Goal: Navigation & Orientation: Understand site structure

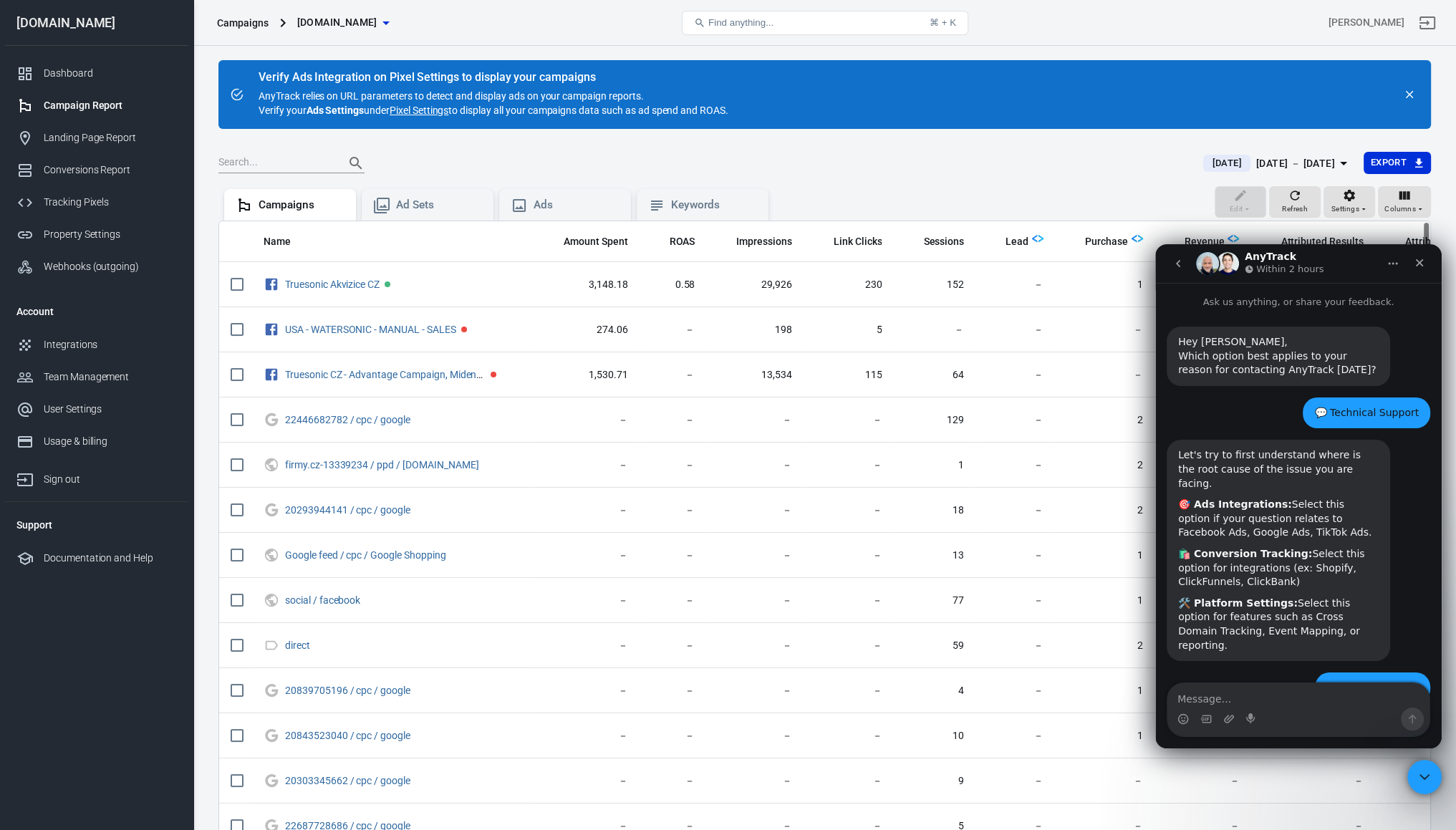
scroll to position [1753, 0]
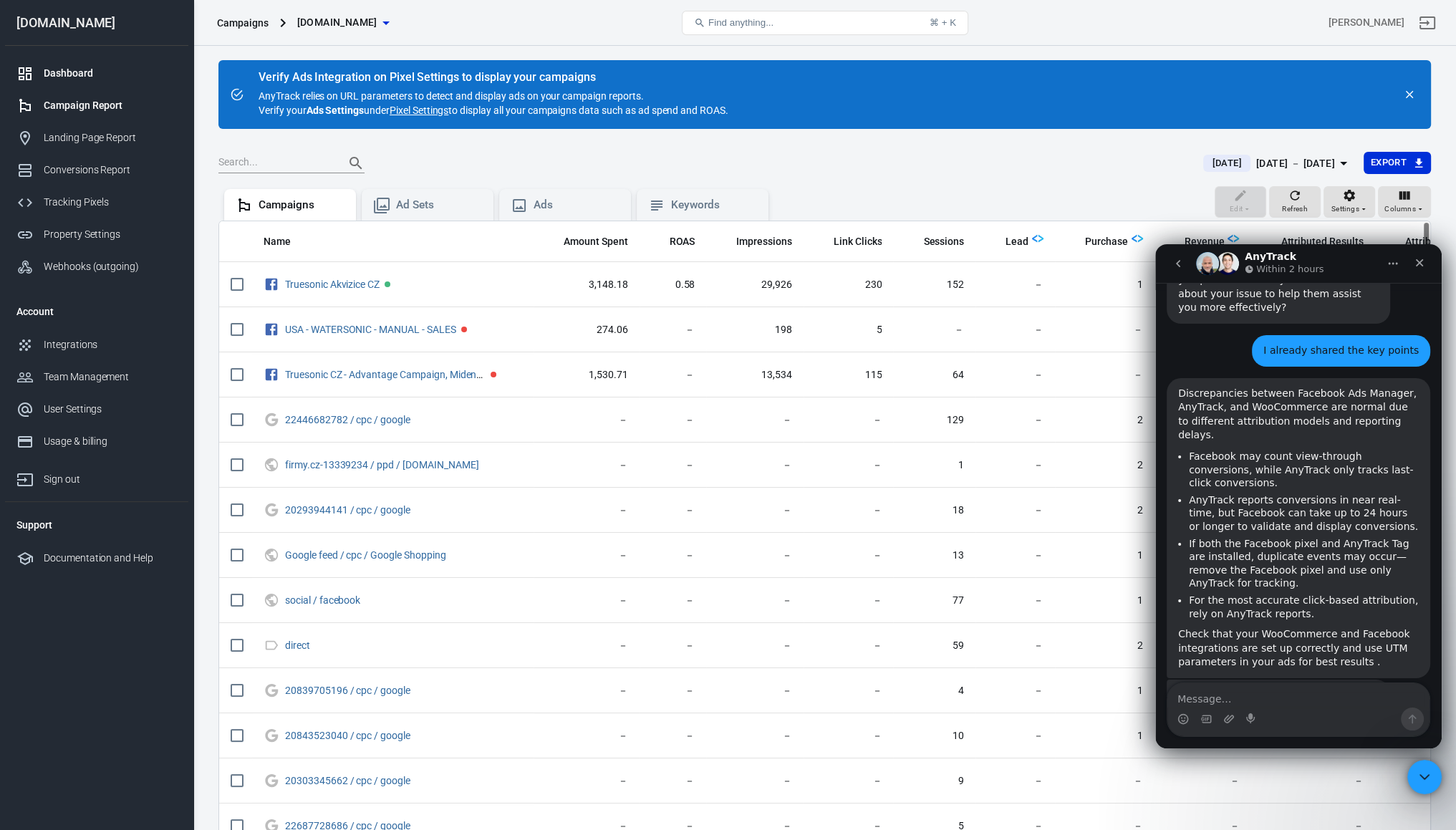
click at [49, 88] on link "Dashboard" at bounding box center [96, 73] width 184 height 32
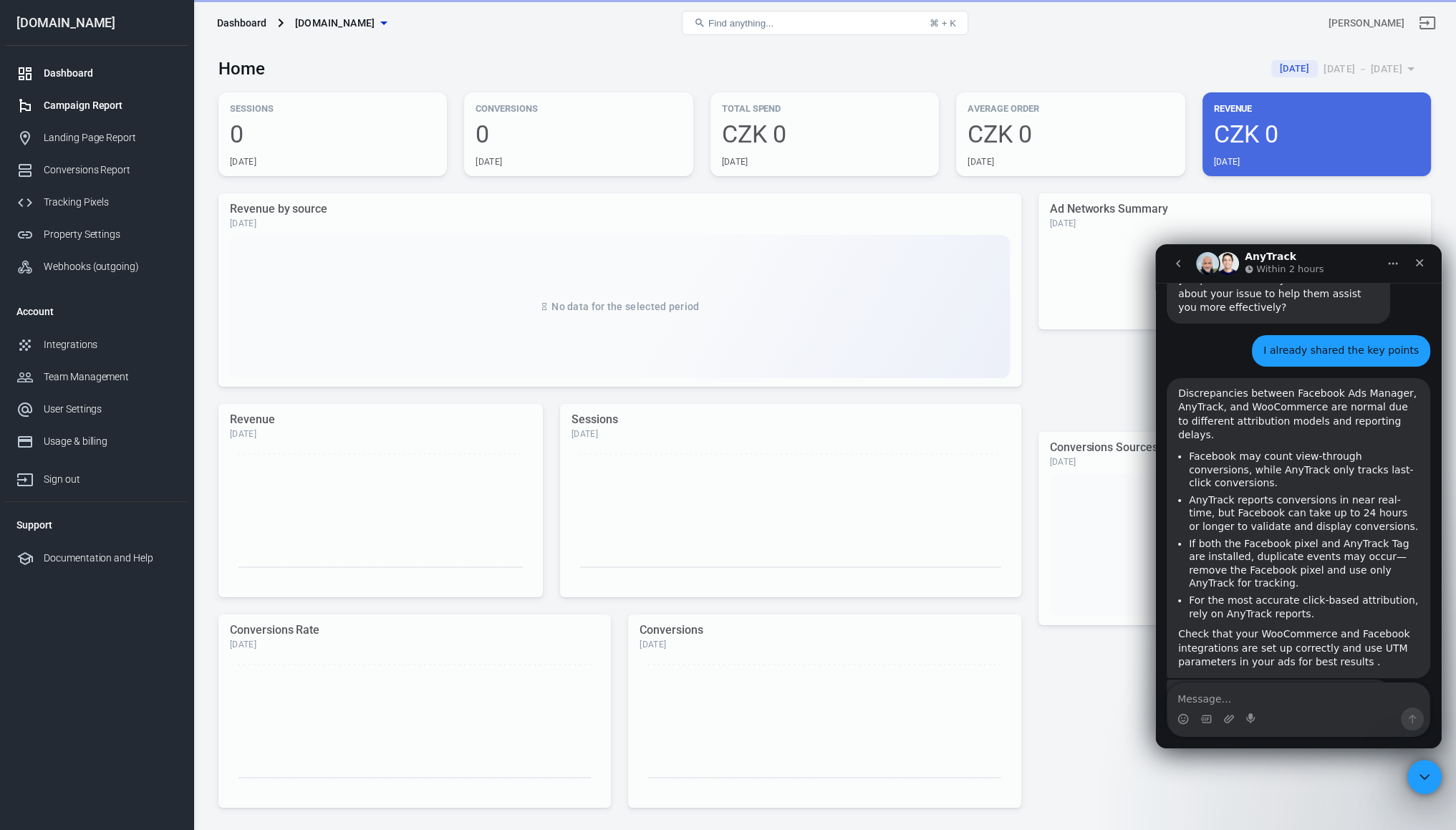
click at [68, 104] on div "Campaign Report" at bounding box center [110, 105] width 133 height 15
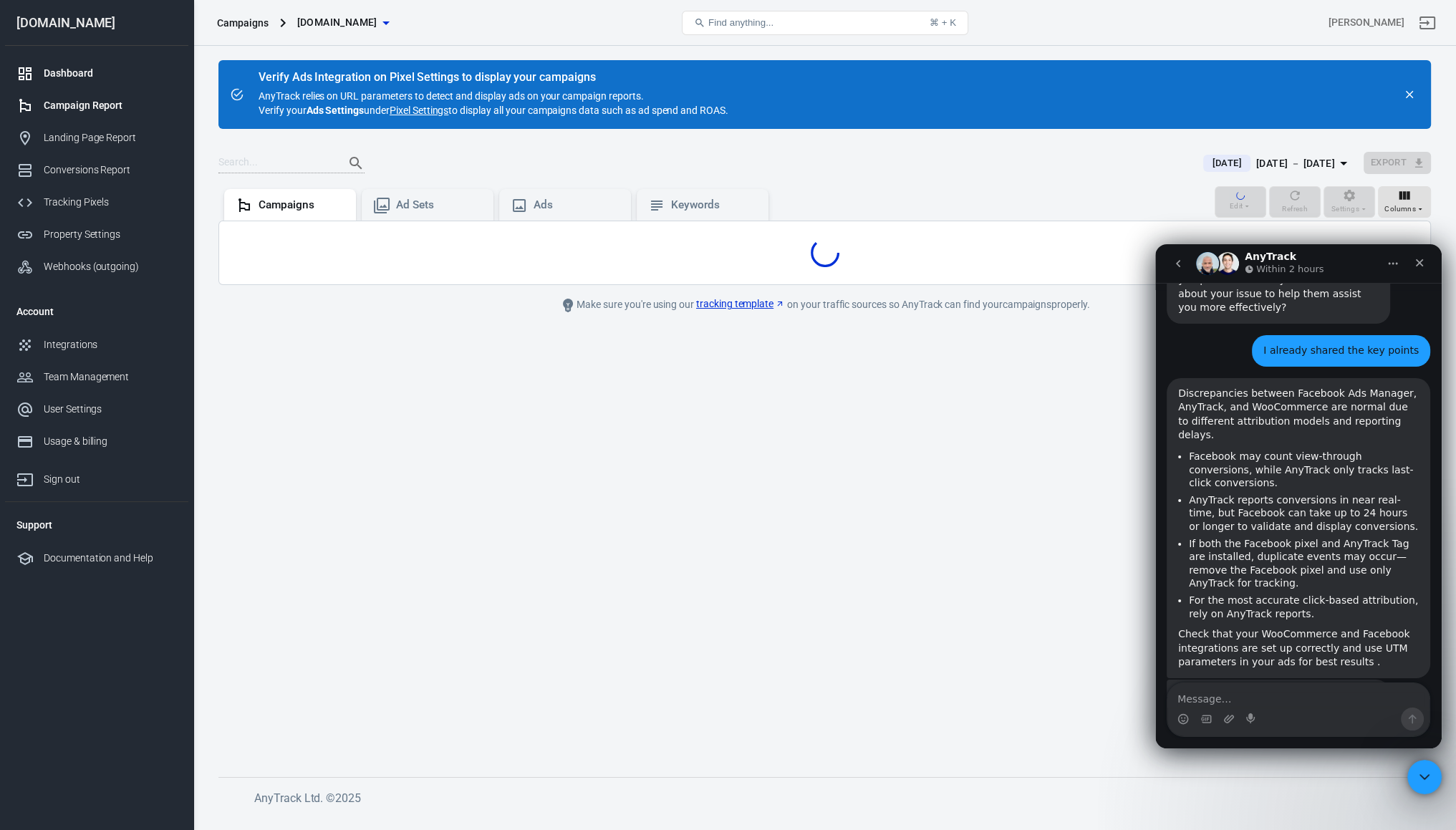
click at [72, 69] on div "Dashboard" at bounding box center [110, 72] width 133 height 15
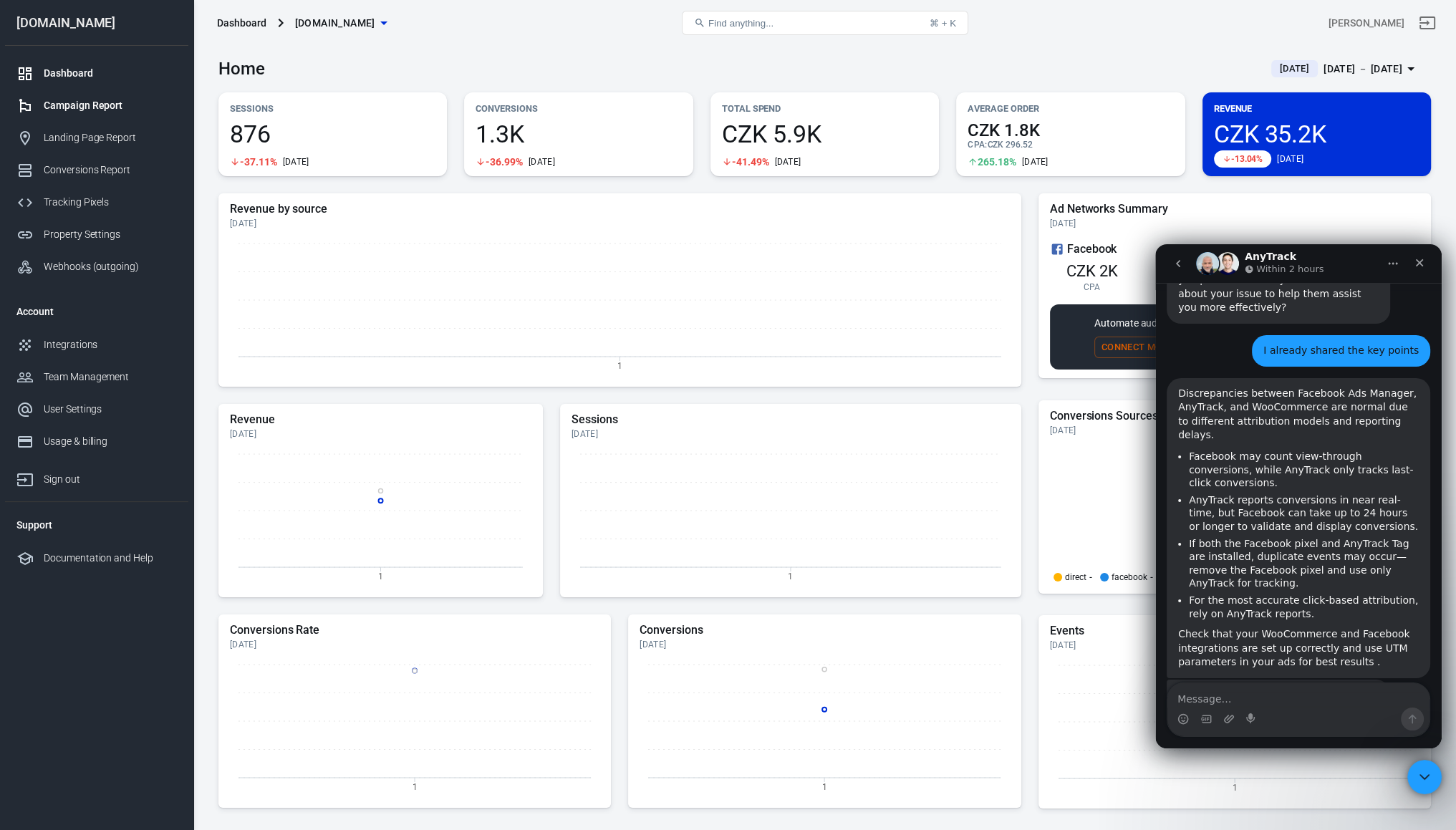
click at [75, 96] on link "Campaign Report" at bounding box center [96, 105] width 184 height 32
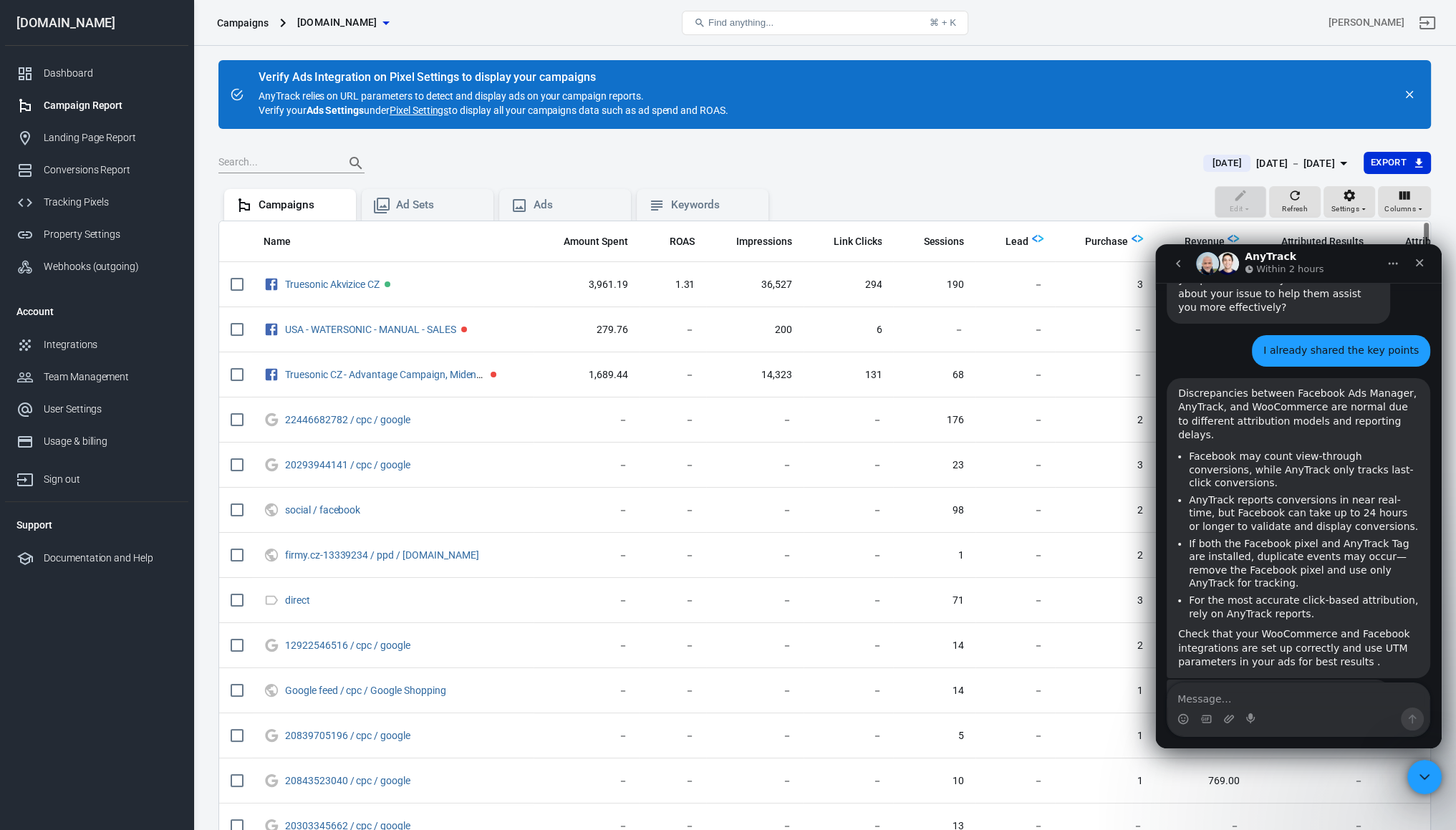
click at [928, 192] on div "Edit Refresh Settings Columns Campaigns Ad Sets Ads Keywords" at bounding box center [824, 203] width 1213 height 35
click at [1026, 140] on main "Verify Ads Integration on Pixel Settings to display your campaigns AnyTrack rel…" at bounding box center [824, 481] width 1213 height 841
click at [91, 163] on div "Conversions Report" at bounding box center [110, 170] width 133 height 15
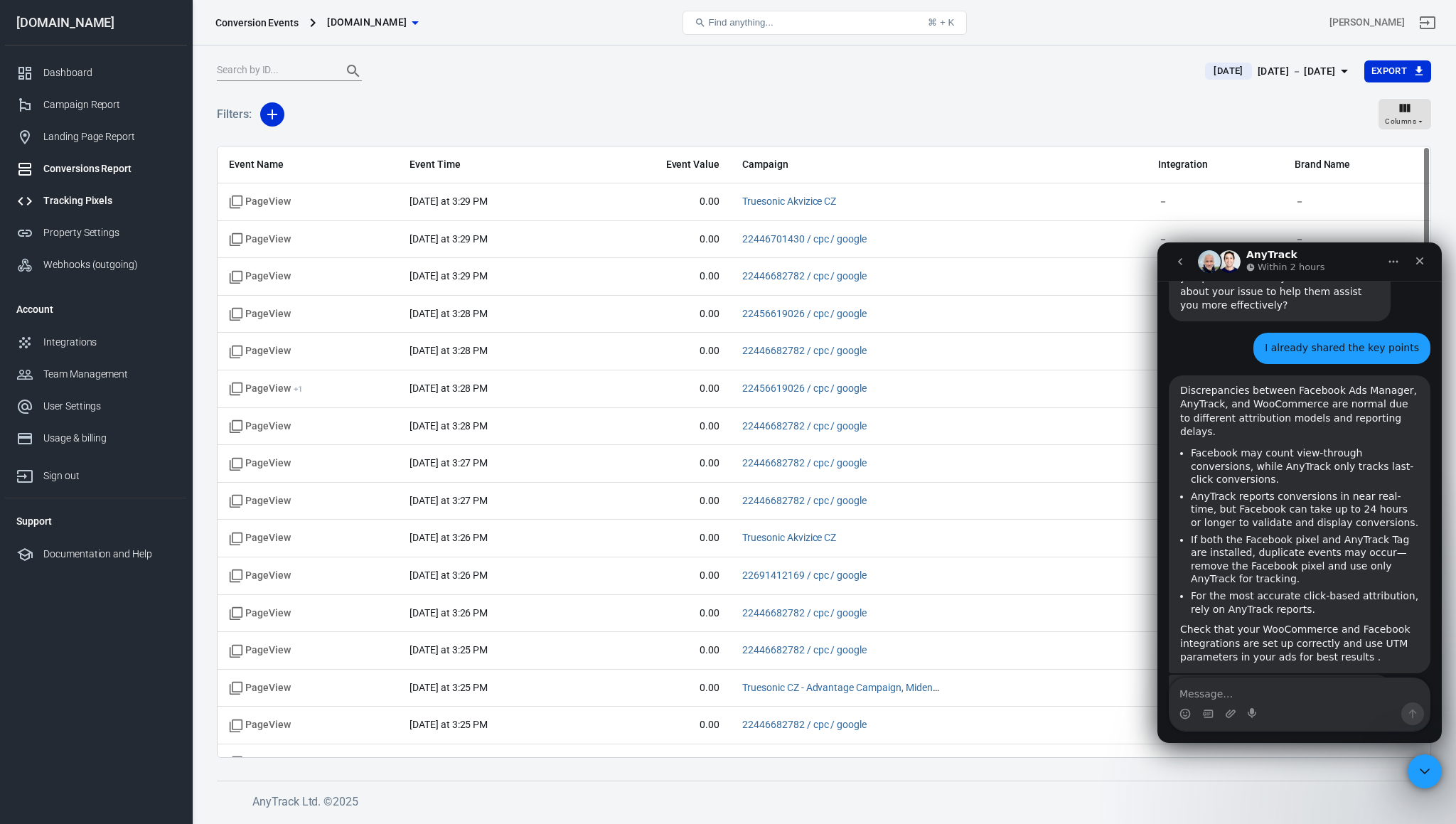
click at [68, 195] on div "Tracking Pixels" at bounding box center [109, 200] width 132 height 15
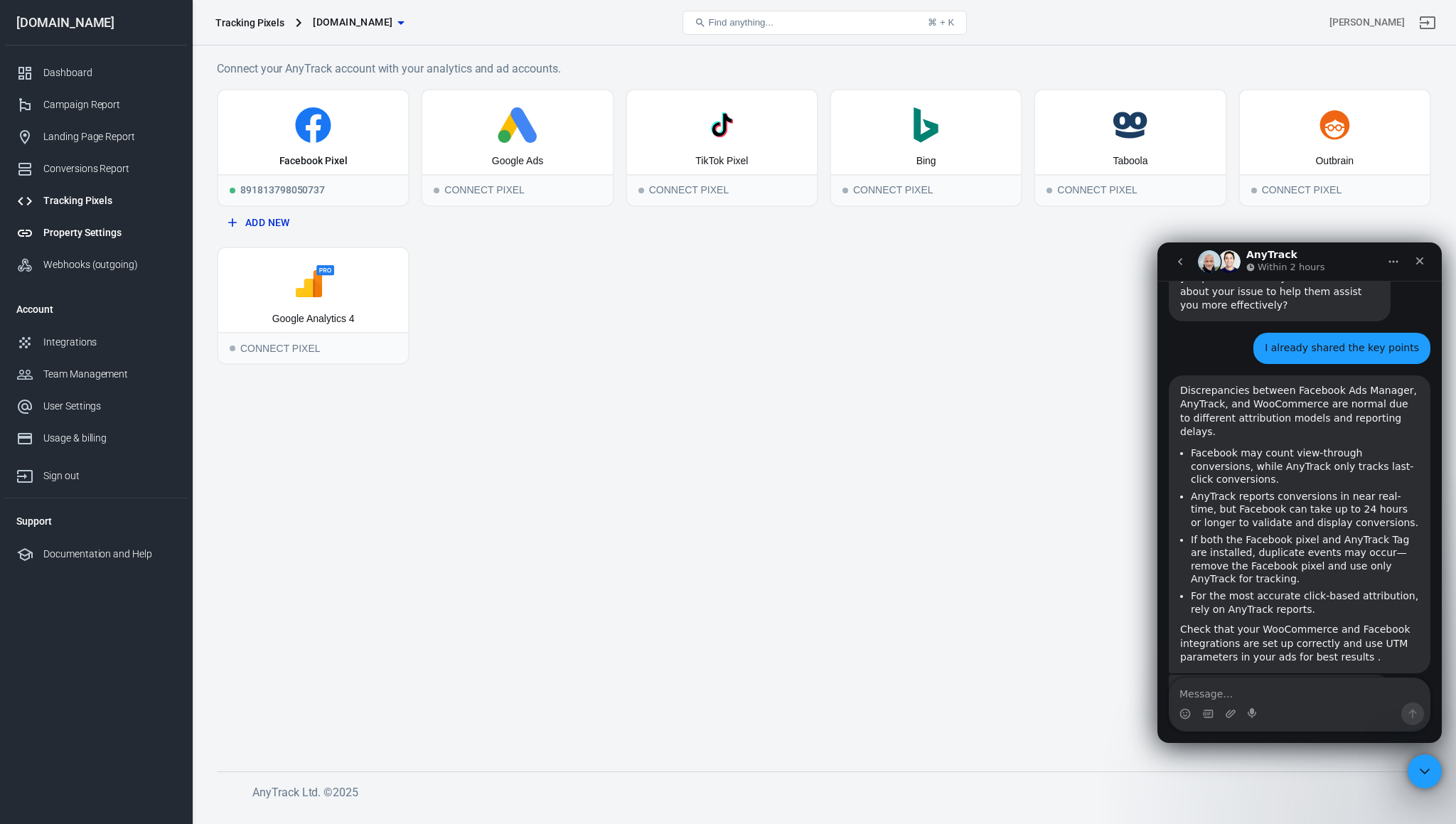
click at [65, 236] on div "Property Settings" at bounding box center [109, 233] width 132 height 15
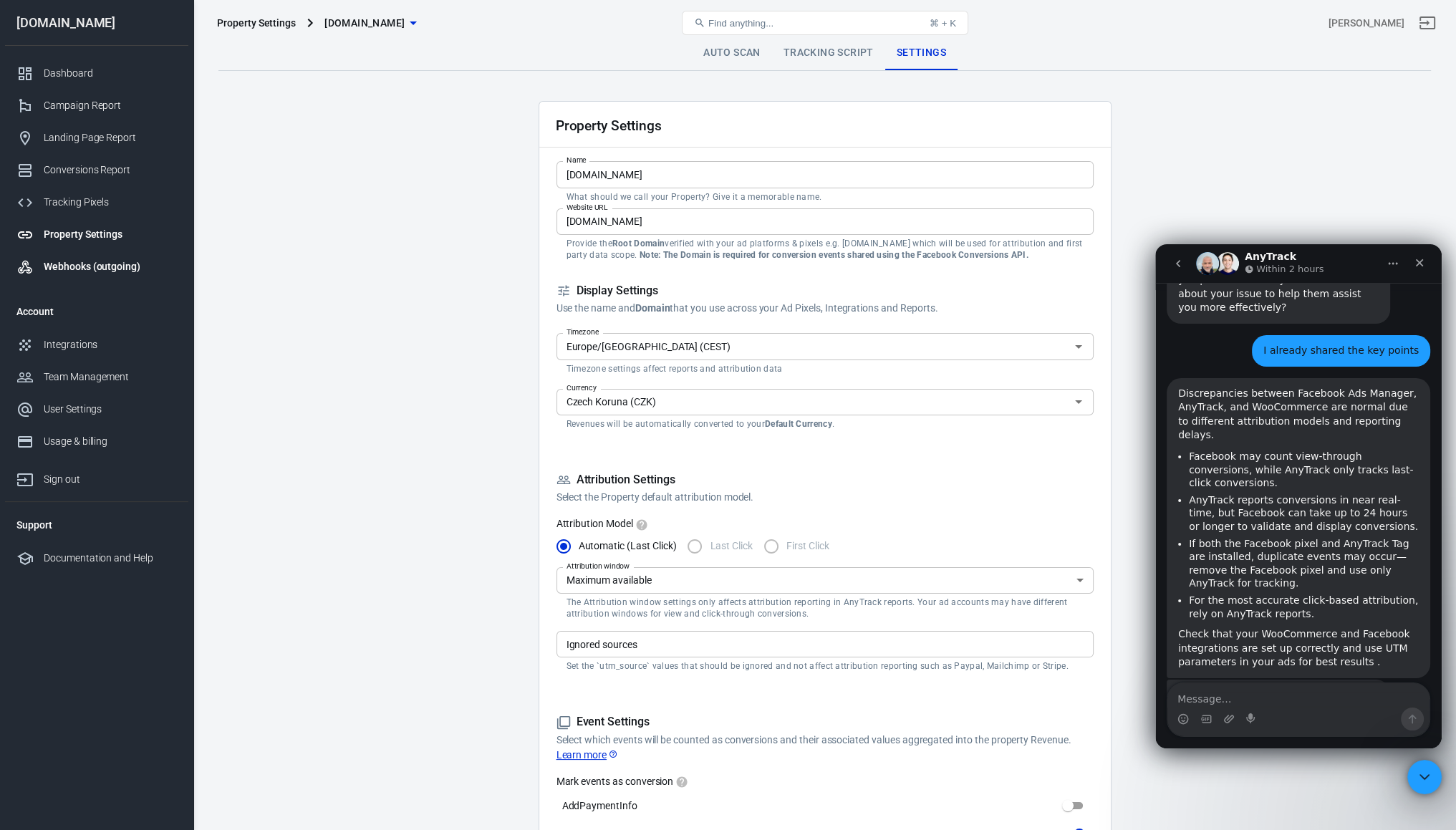
click at [76, 265] on div "Webhooks (outgoing)" at bounding box center [110, 266] width 133 height 15
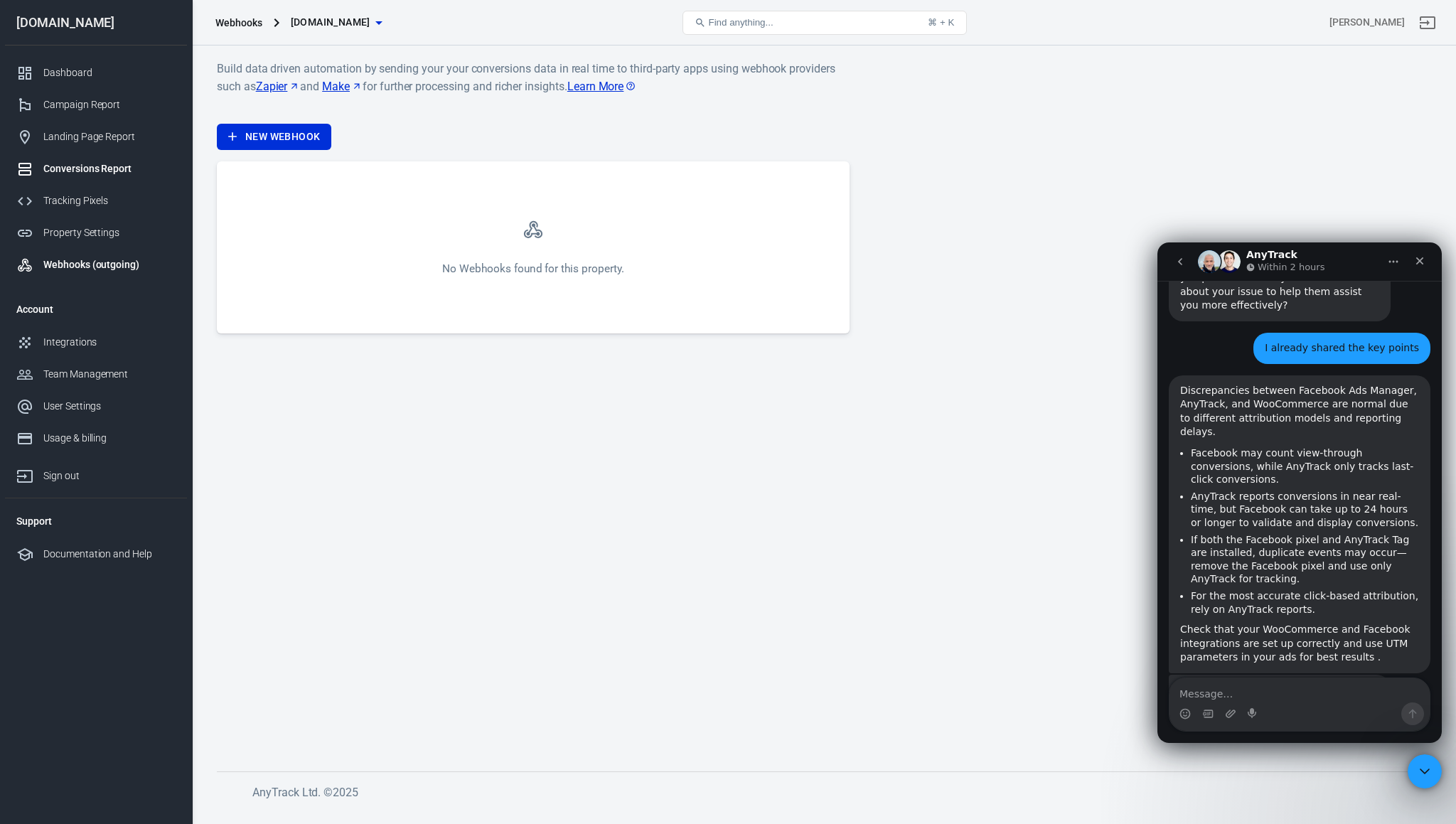
click at [96, 173] on div "Conversions Report" at bounding box center [109, 169] width 132 height 15
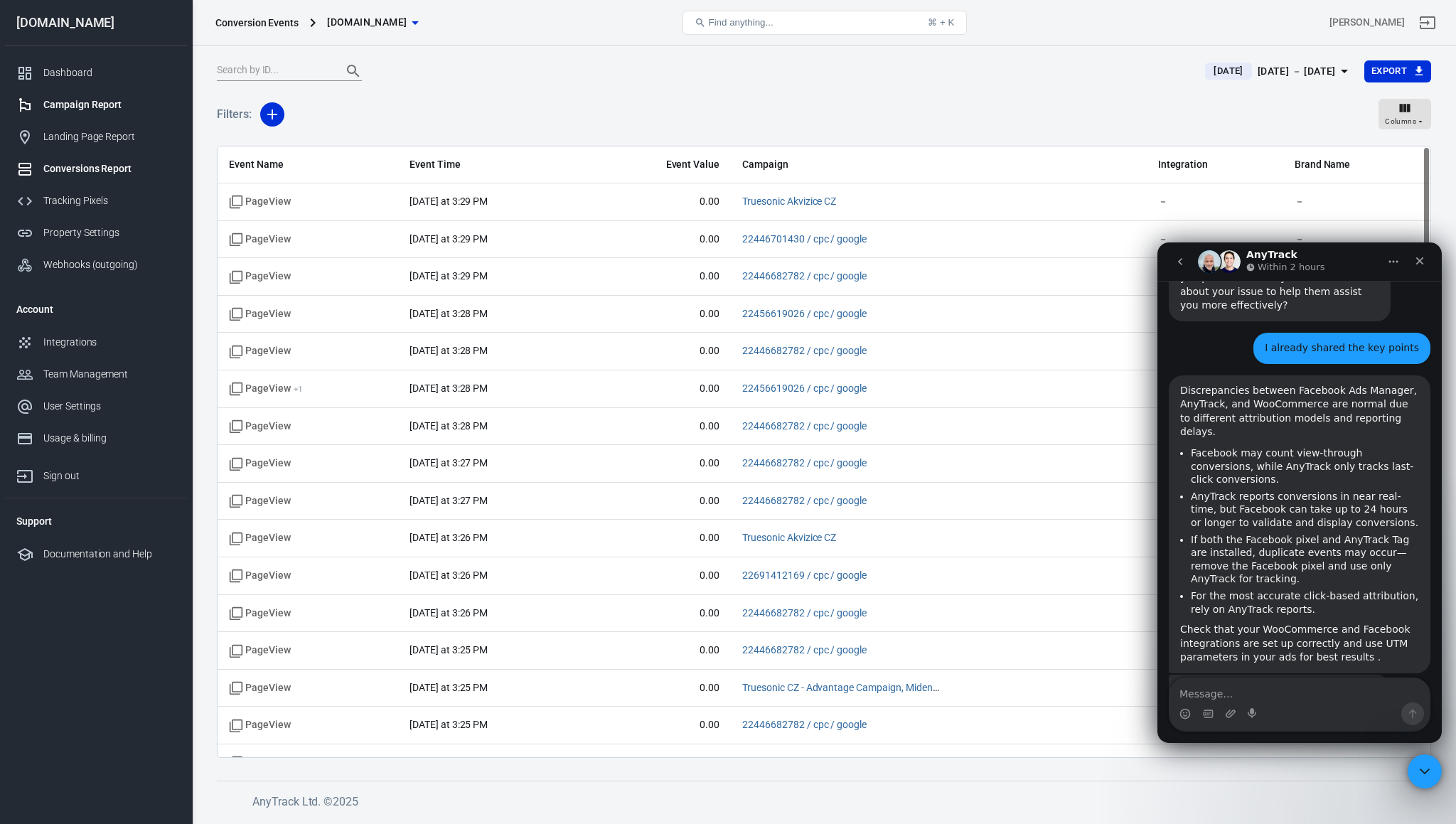
click at [105, 116] on link "Campaign Report" at bounding box center [96, 104] width 182 height 32
